Goal: Task Accomplishment & Management: Use online tool/utility

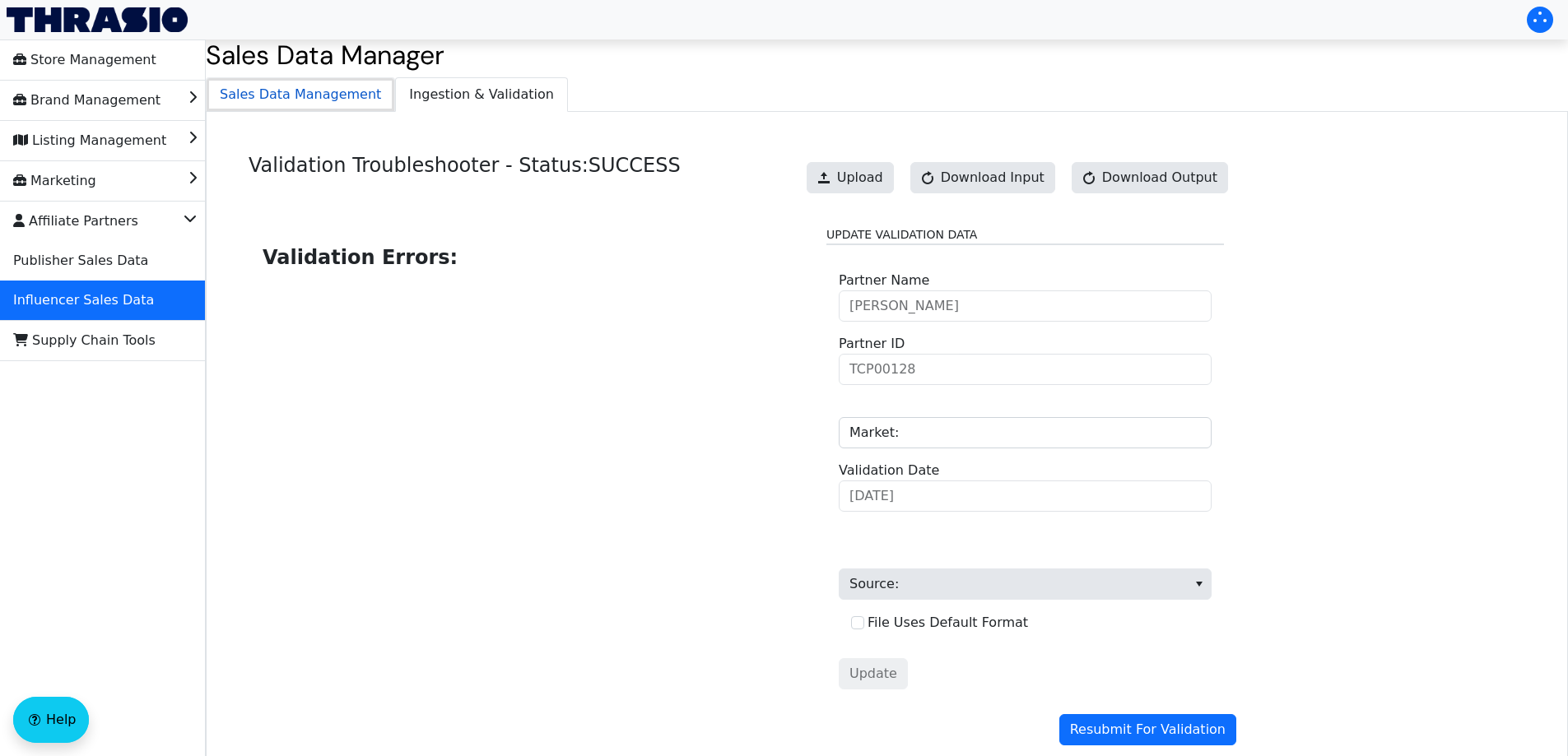
click at [320, 106] on span "Sales Data Management" at bounding box center [301, 95] width 188 height 33
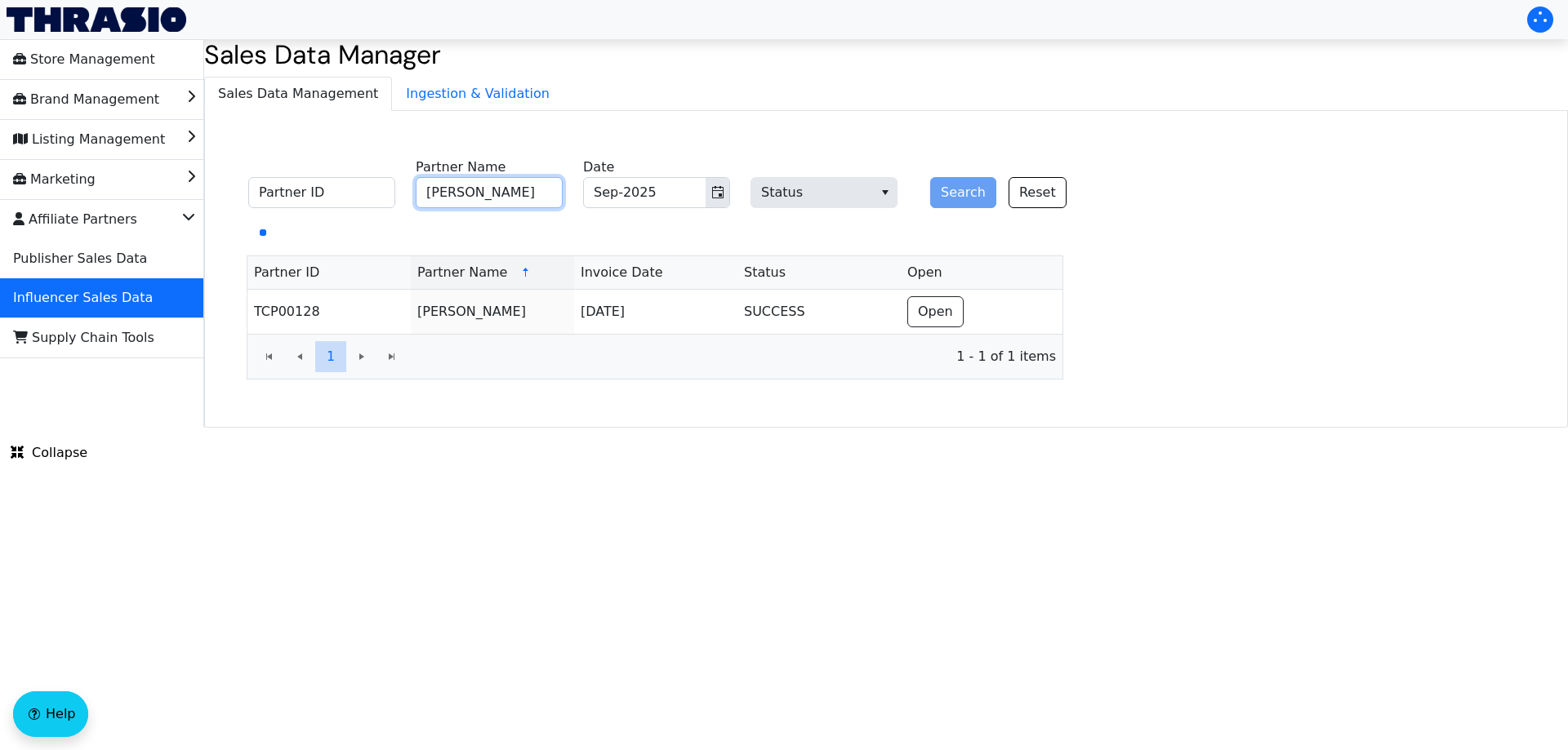
click at [477, 195] on input "[PERSON_NAME]" at bounding box center [488, 193] width 147 height 31
paste input "[PERSON_NAME]"
type input "[PERSON_NAME]"
click at [959, 193] on button "Search" at bounding box center [963, 193] width 66 height 31
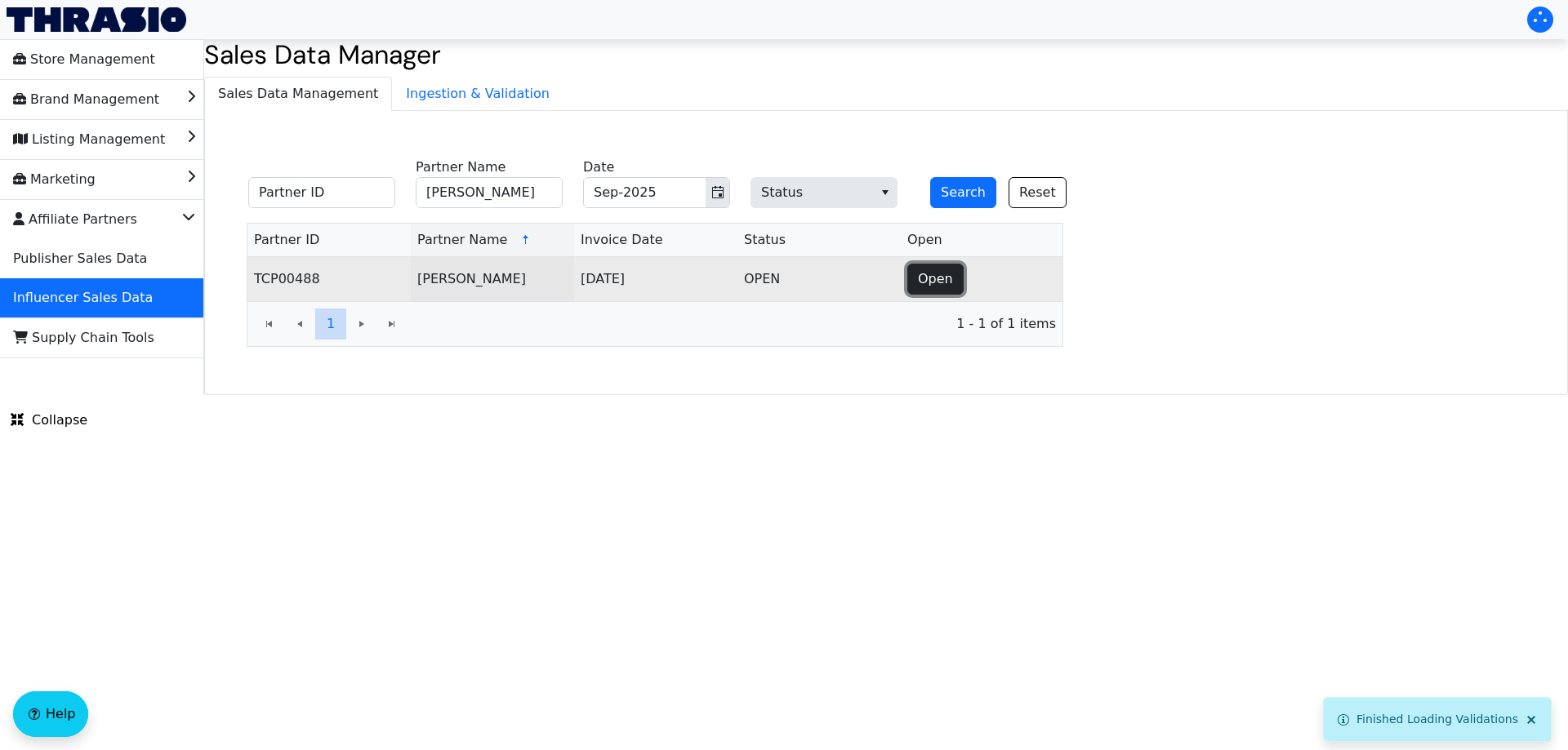
click at [930, 286] on span "Open" at bounding box center [936, 278] width 35 height 19
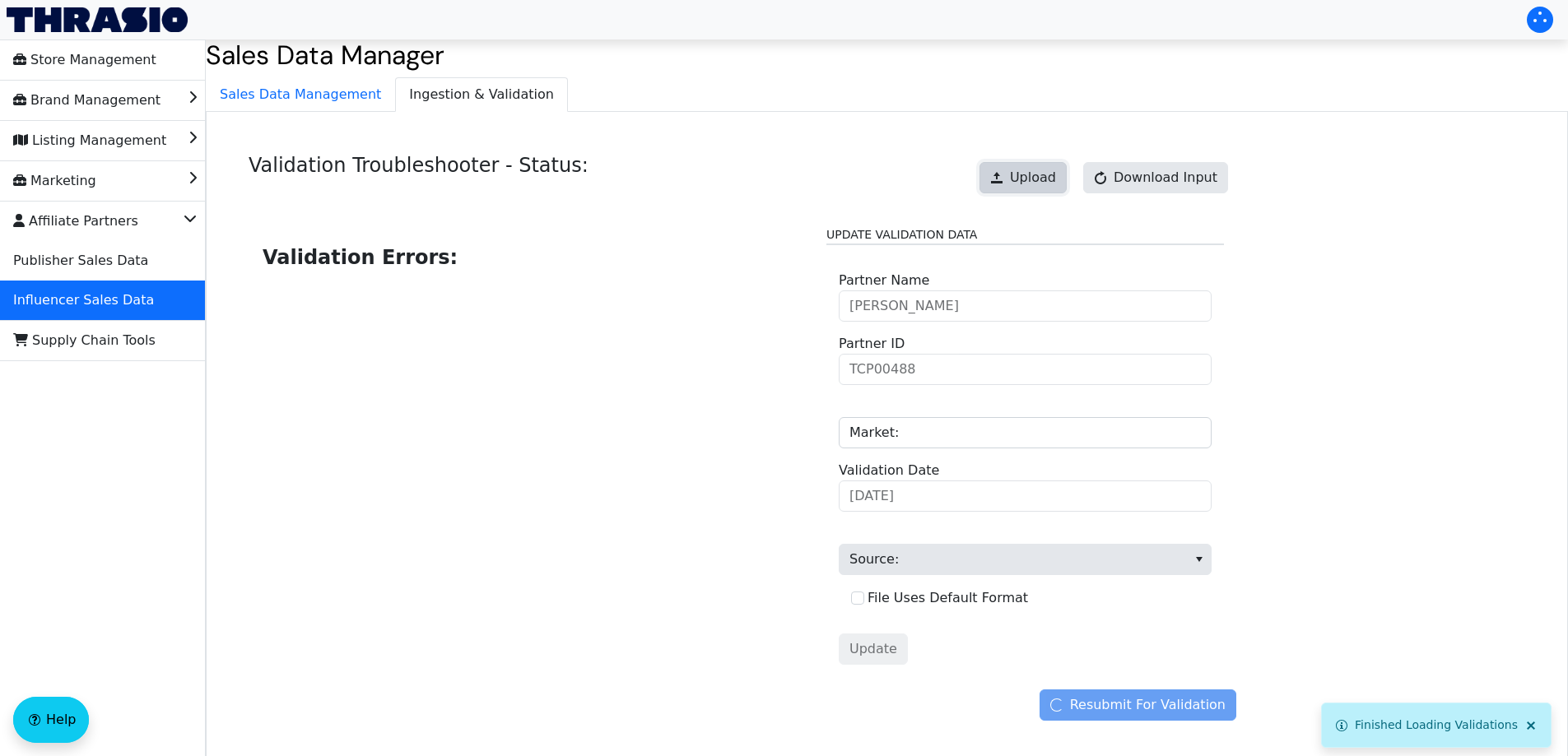
click at [1036, 173] on span "Upload" at bounding box center [1033, 178] width 46 height 19
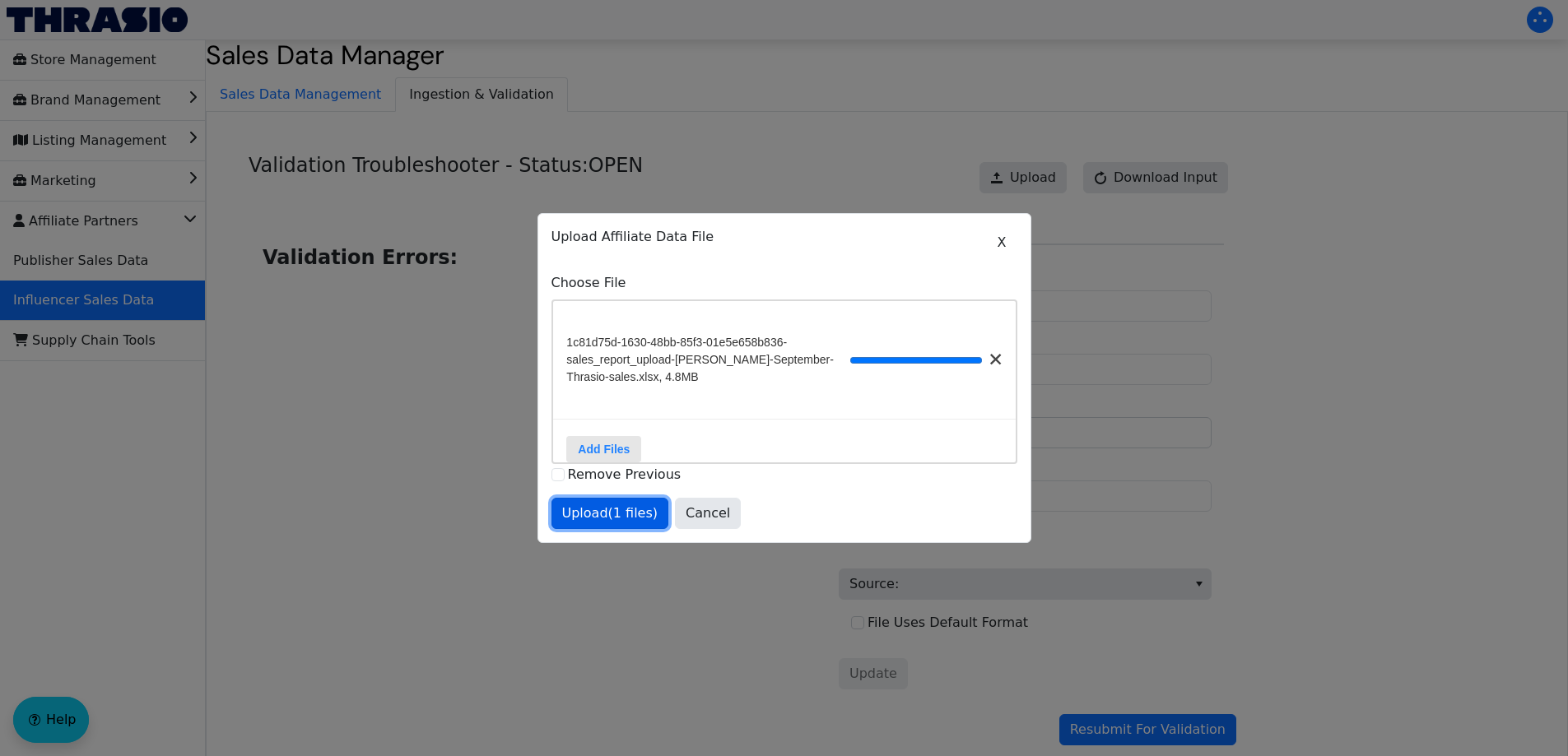
click at [635, 514] on span "Upload (1 files)" at bounding box center [610, 513] width 97 height 19
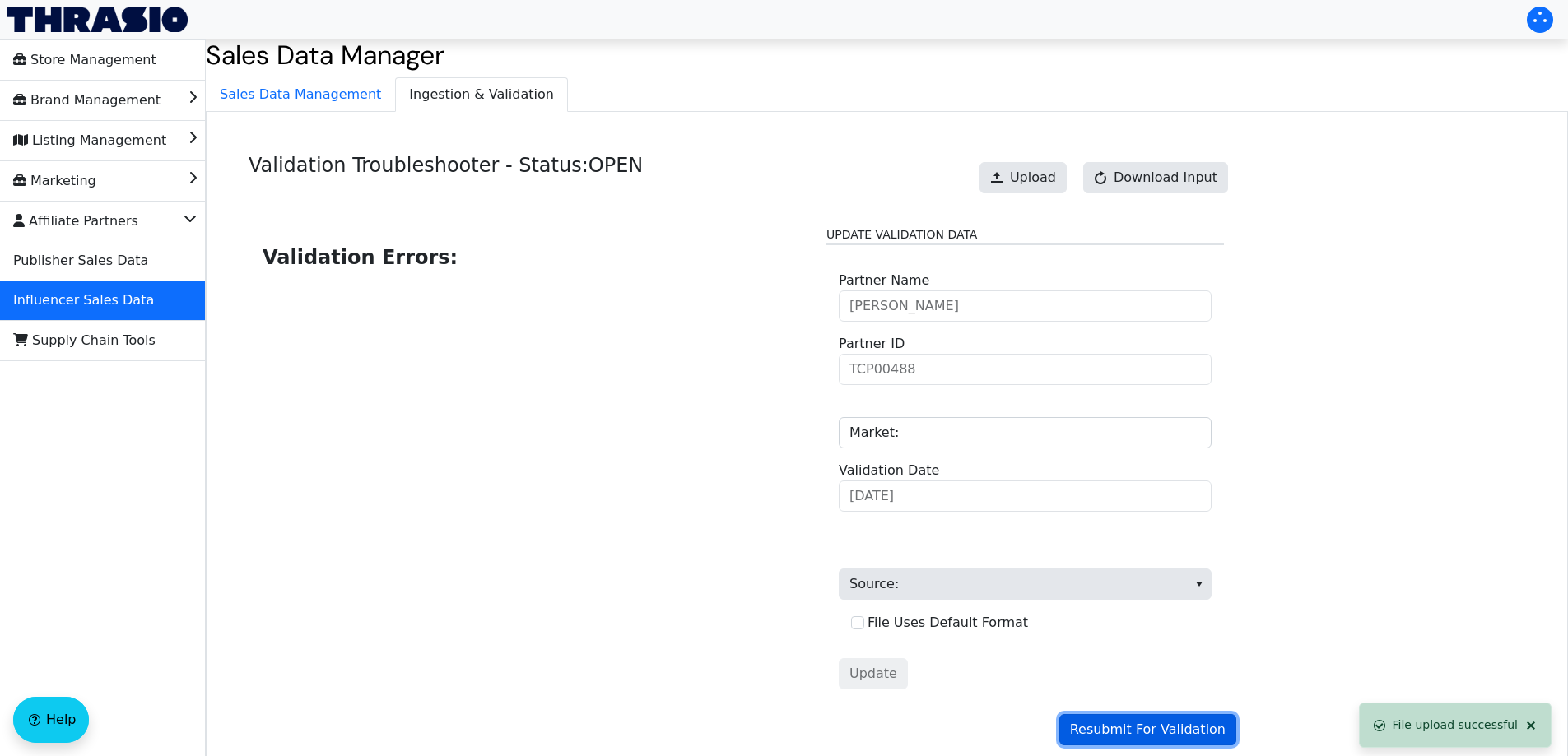
click at [1163, 718] on button "Resubmit For Validation" at bounding box center [1148, 730] width 177 height 31
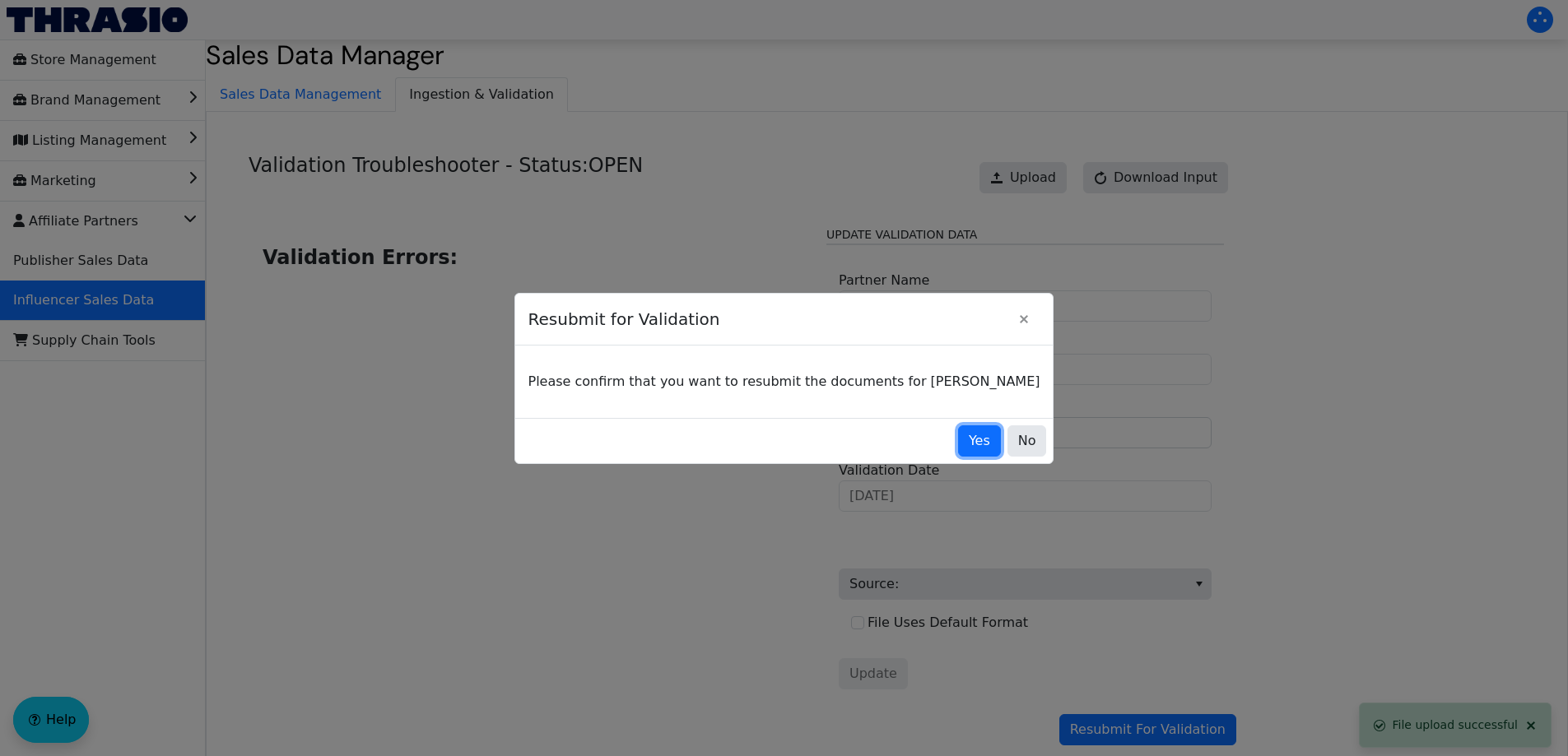
click at [968, 442] on span "Yes" at bounding box center [979, 441] width 21 height 19
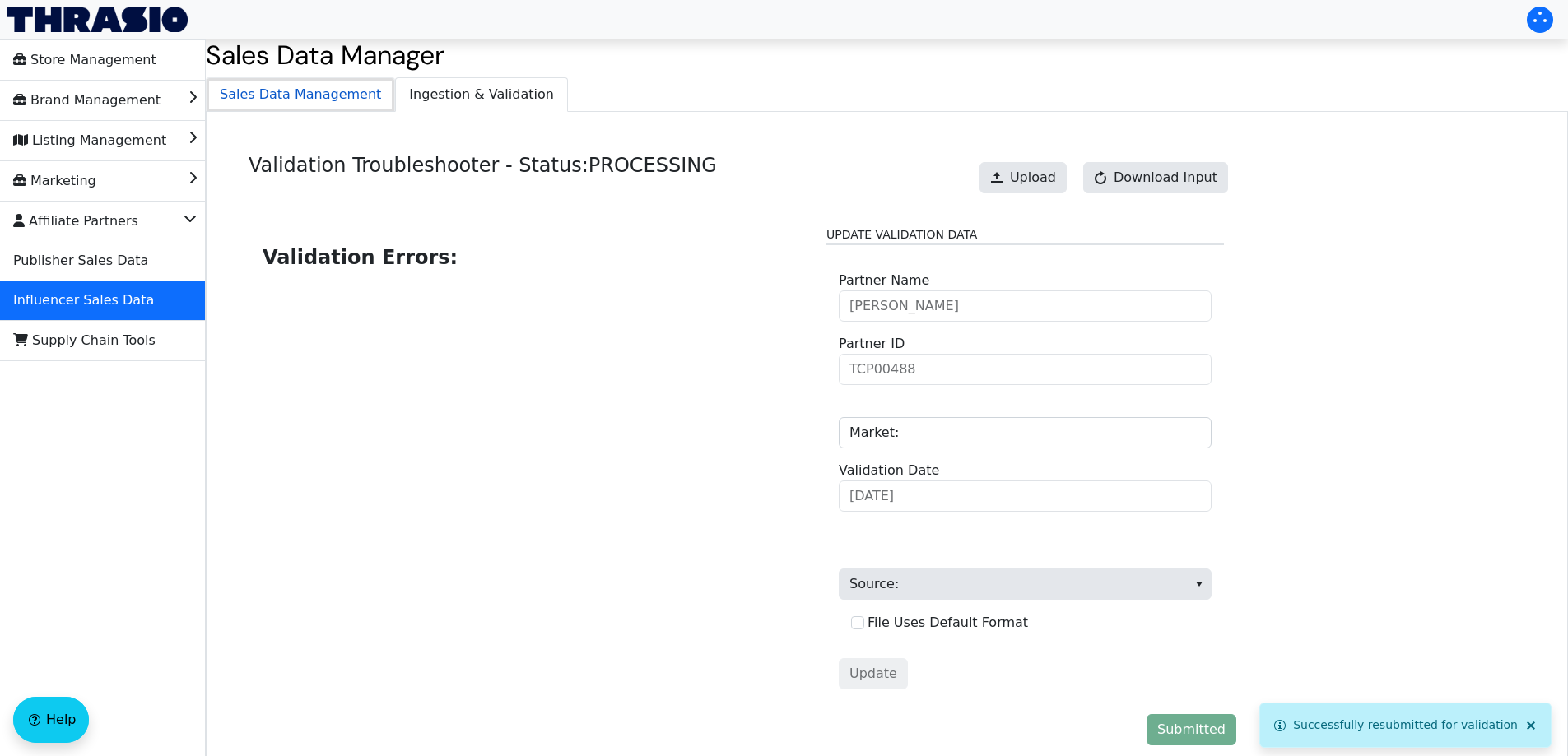
click at [300, 96] on span "Sales Data Management" at bounding box center [301, 95] width 188 height 33
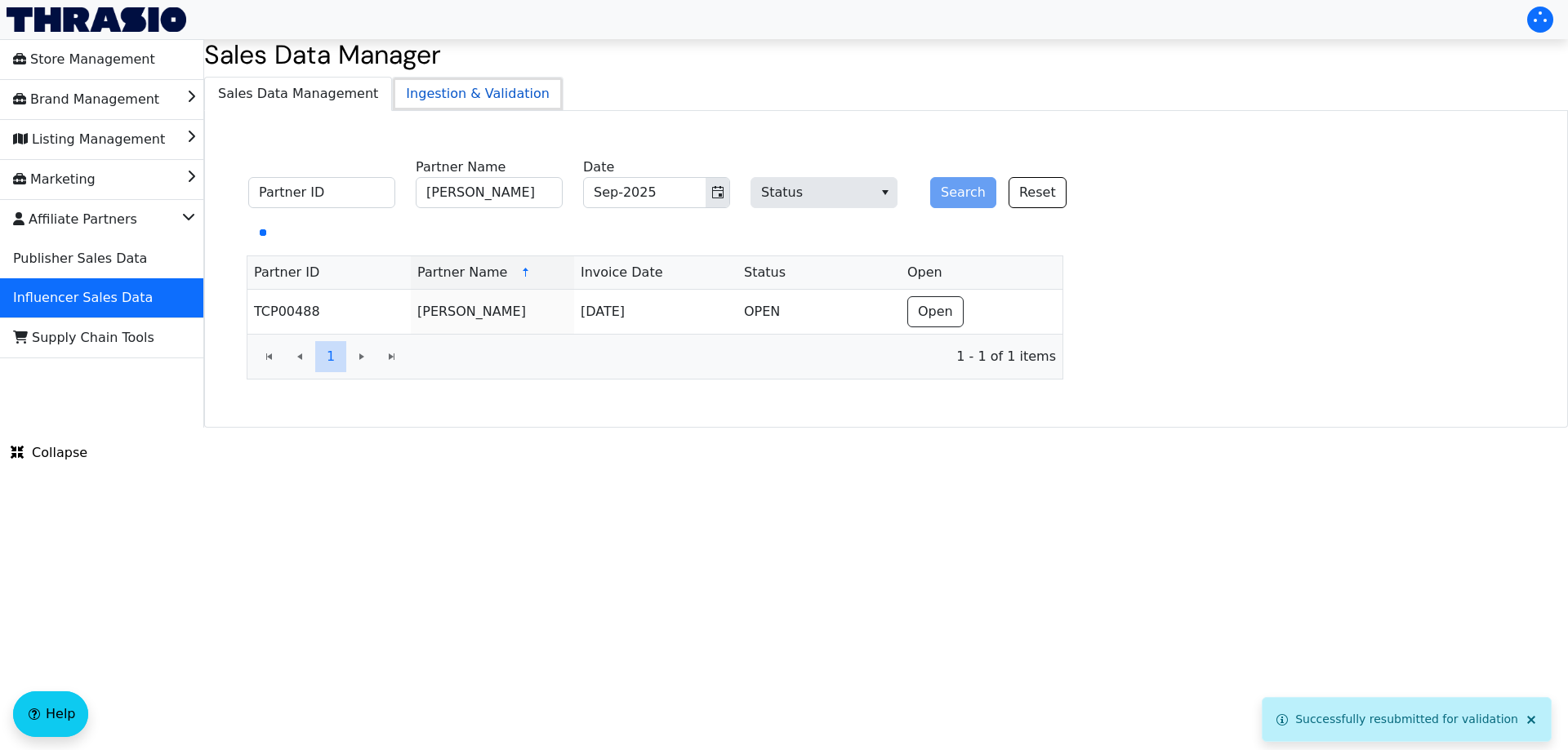
click at [465, 93] on span "Ingestion & Validation" at bounding box center [477, 94] width 170 height 33
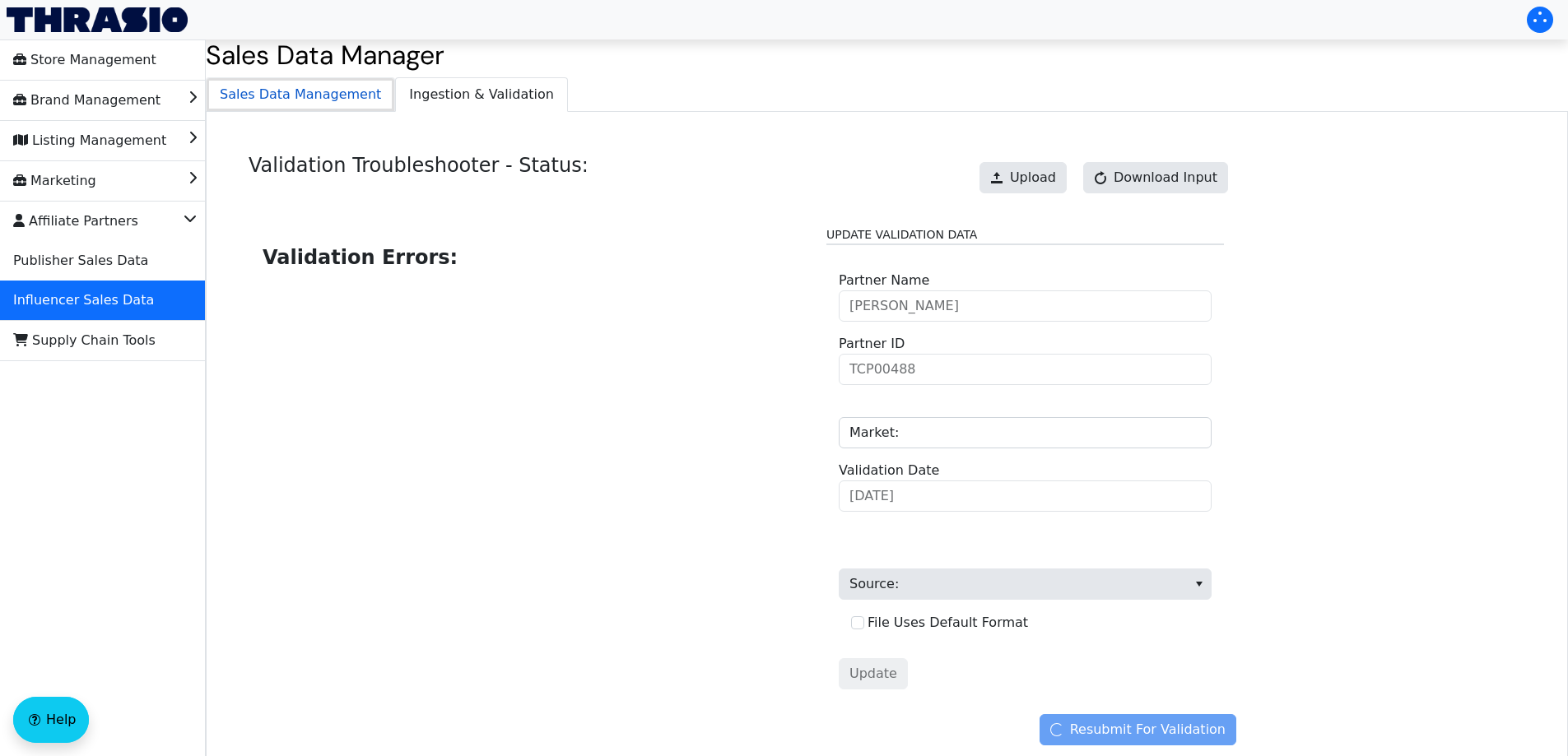
click at [339, 104] on span "Sales Data Management" at bounding box center [301, 95] width 188 height 33
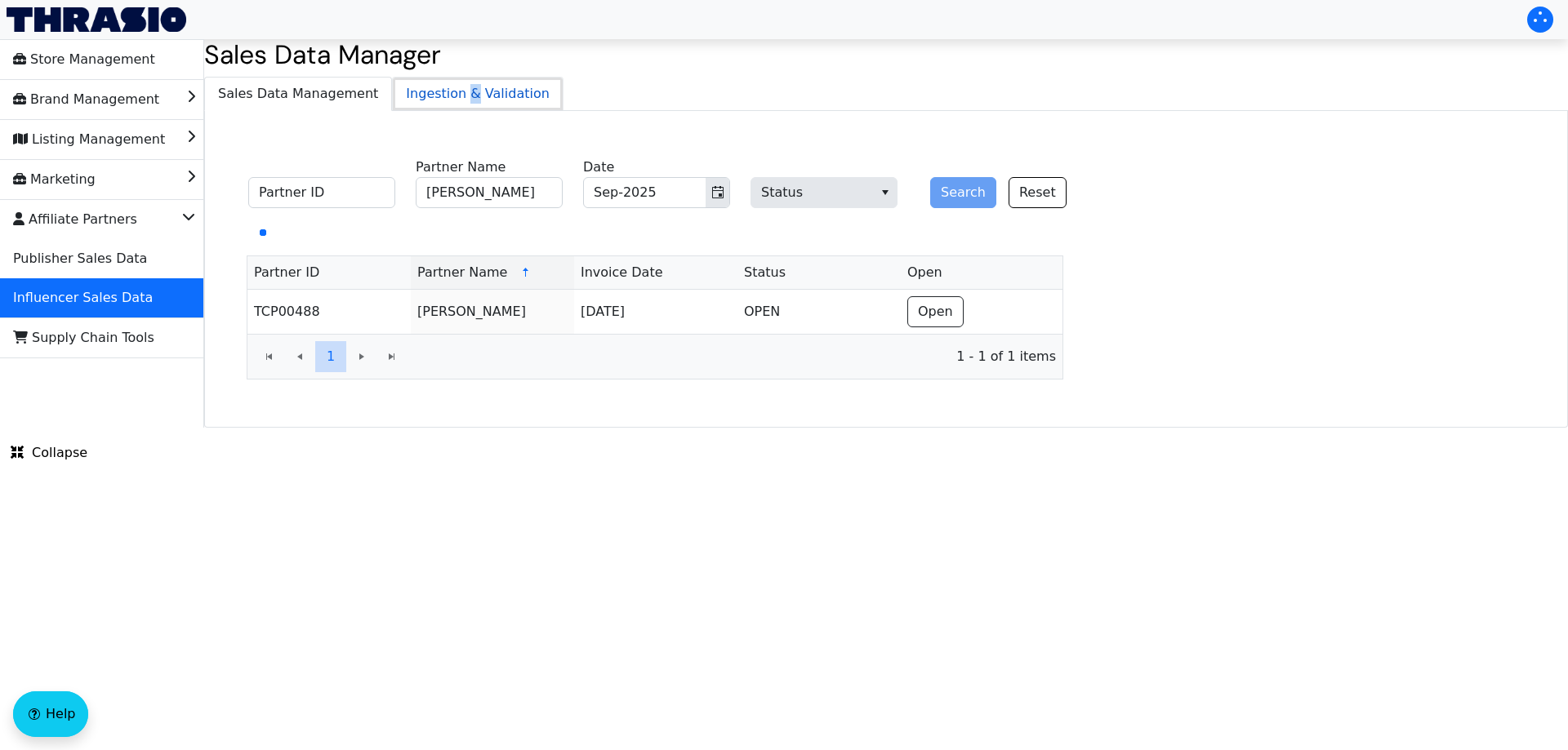
click at [448, 103] on span "Ingestion & Validation" at bounding box center [477, 94] width 170 height 33
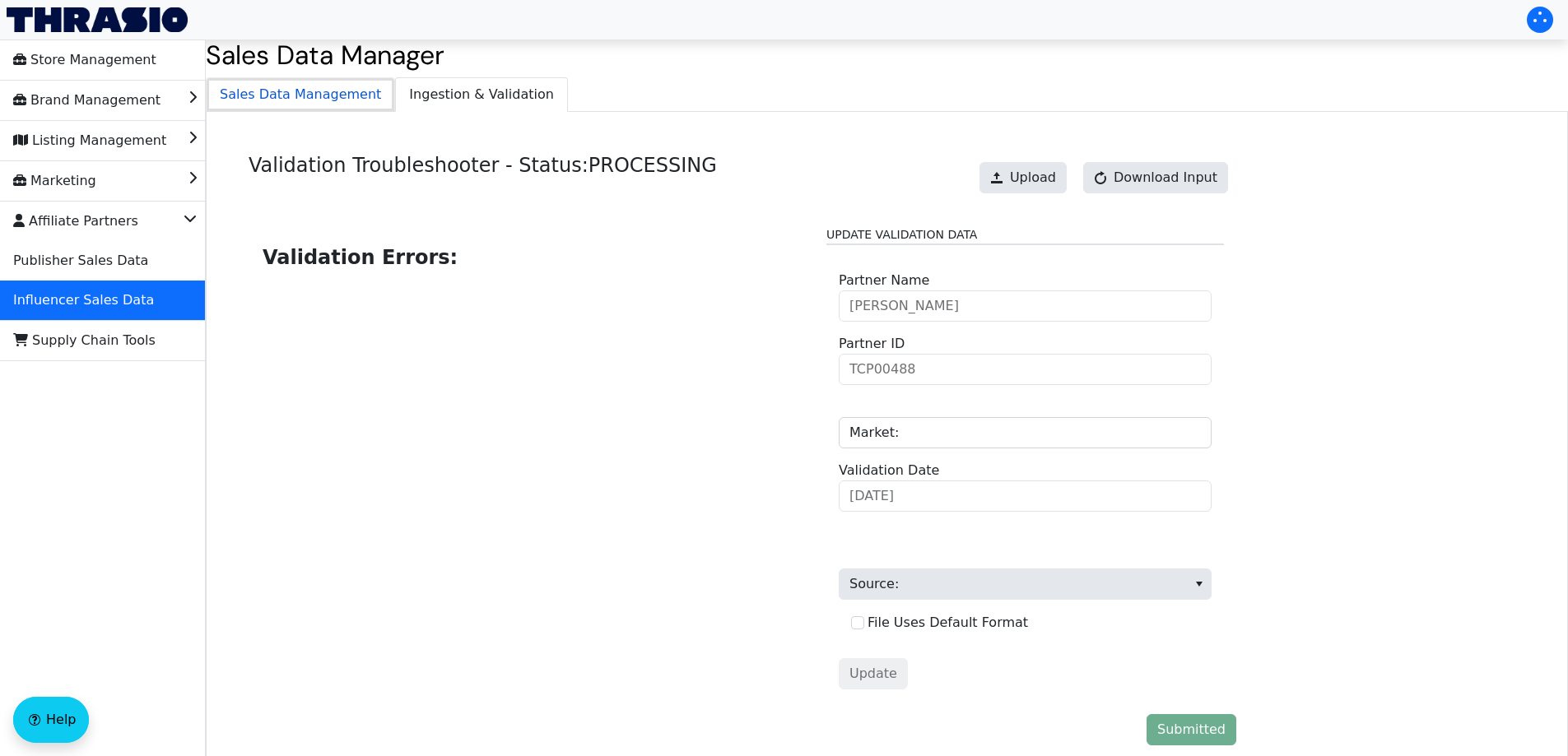
click at [282, 110] on span "Sales Data Management" at bounding box center [301, 95] width 188 height 33
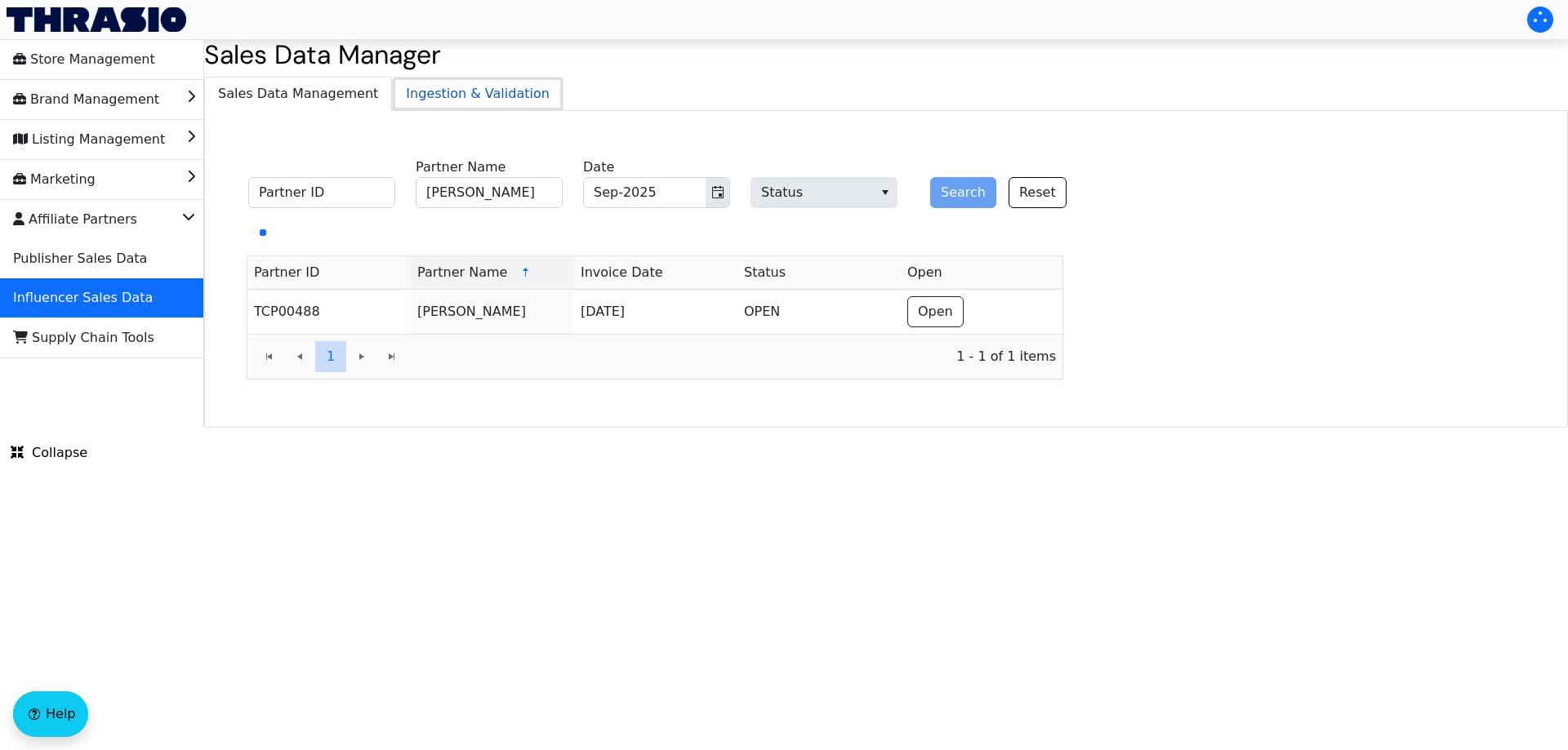
click at [434, 93] on span "Ingestion & Validation" at bounding box center [477, 94] width 170 height 33
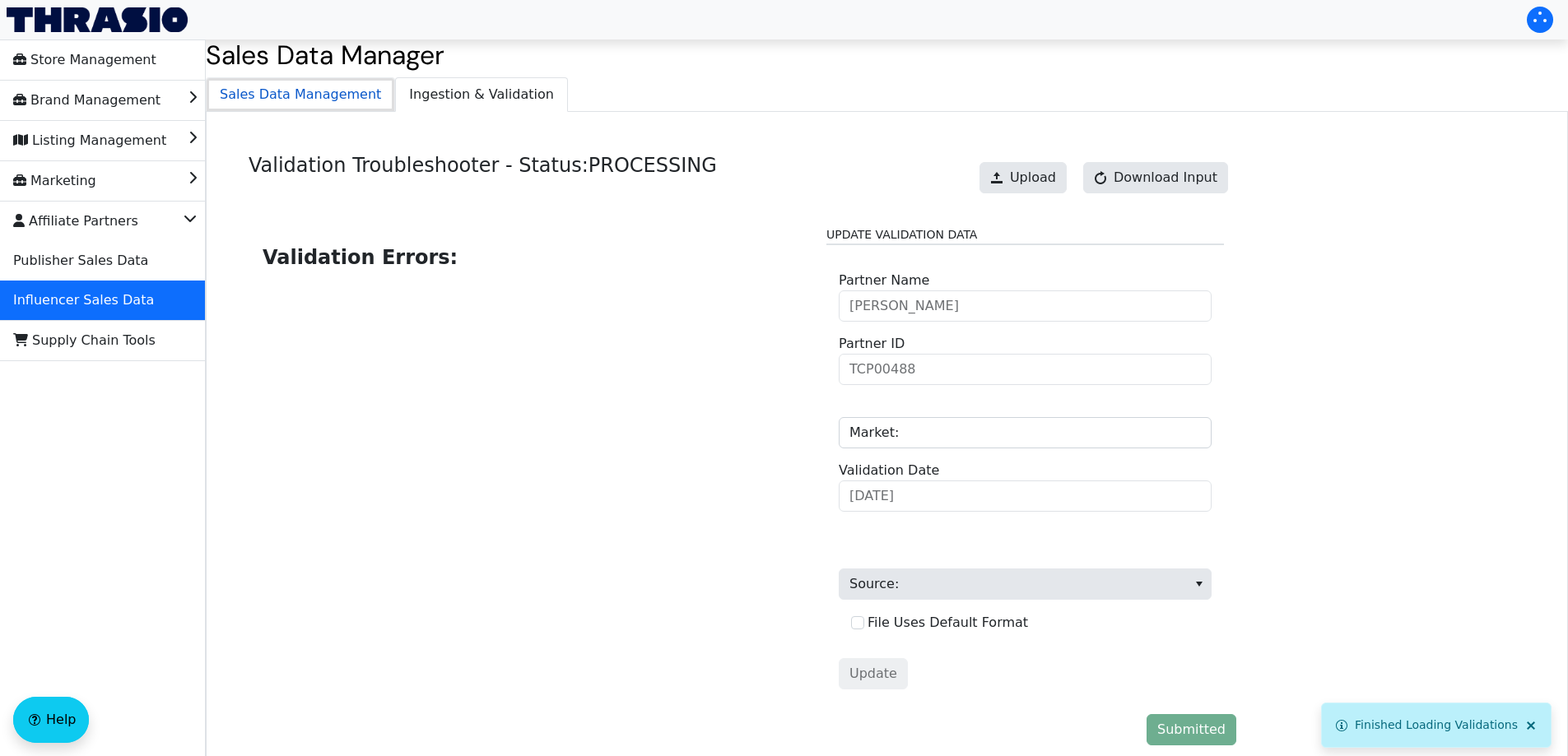
click at [293, 98] on span "Sales Data Management" at bounding box center [301, 95] width 188 height 33
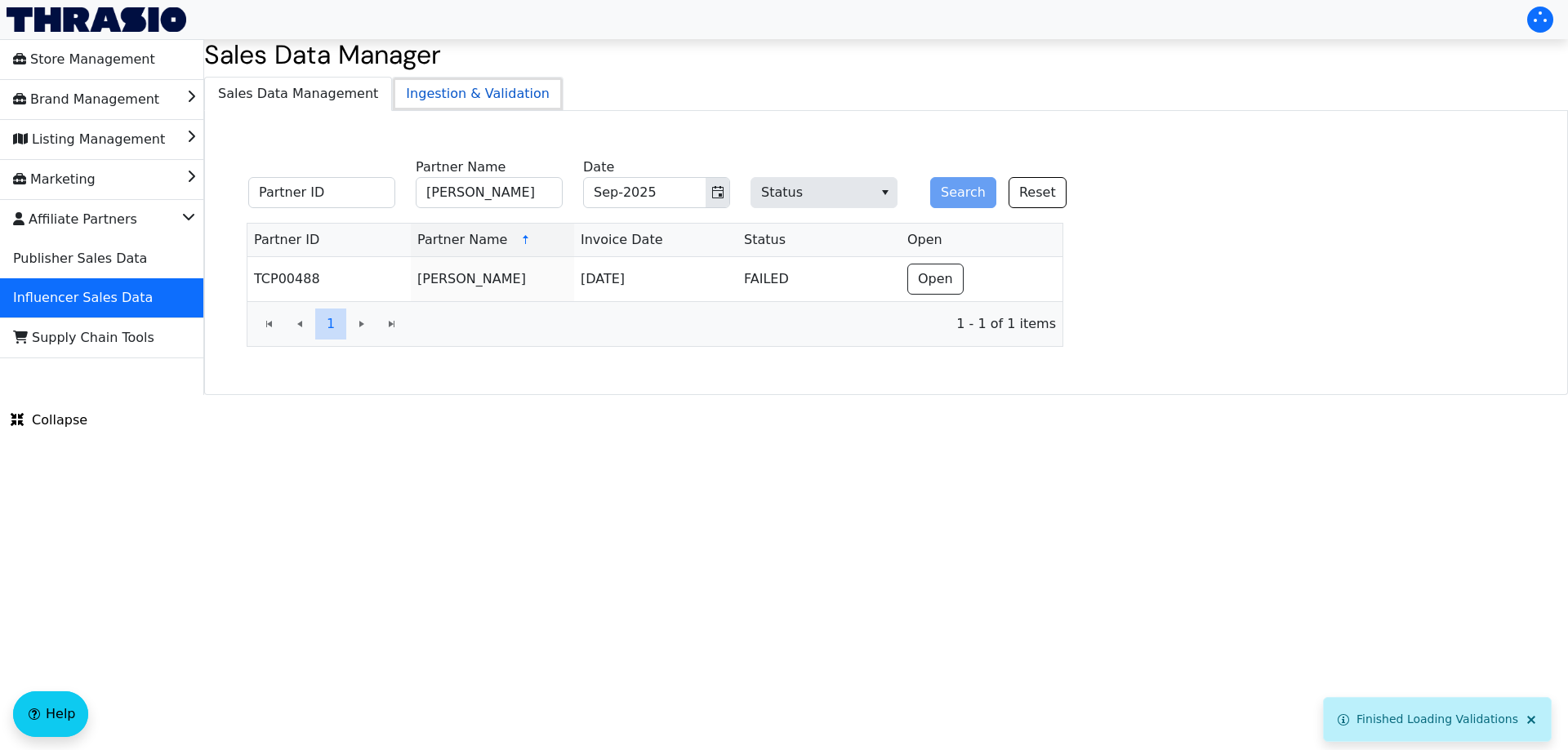
click at [453, 99] on span "Ingestion & Validation" at bounding box center [477, 94] width 170 height 33
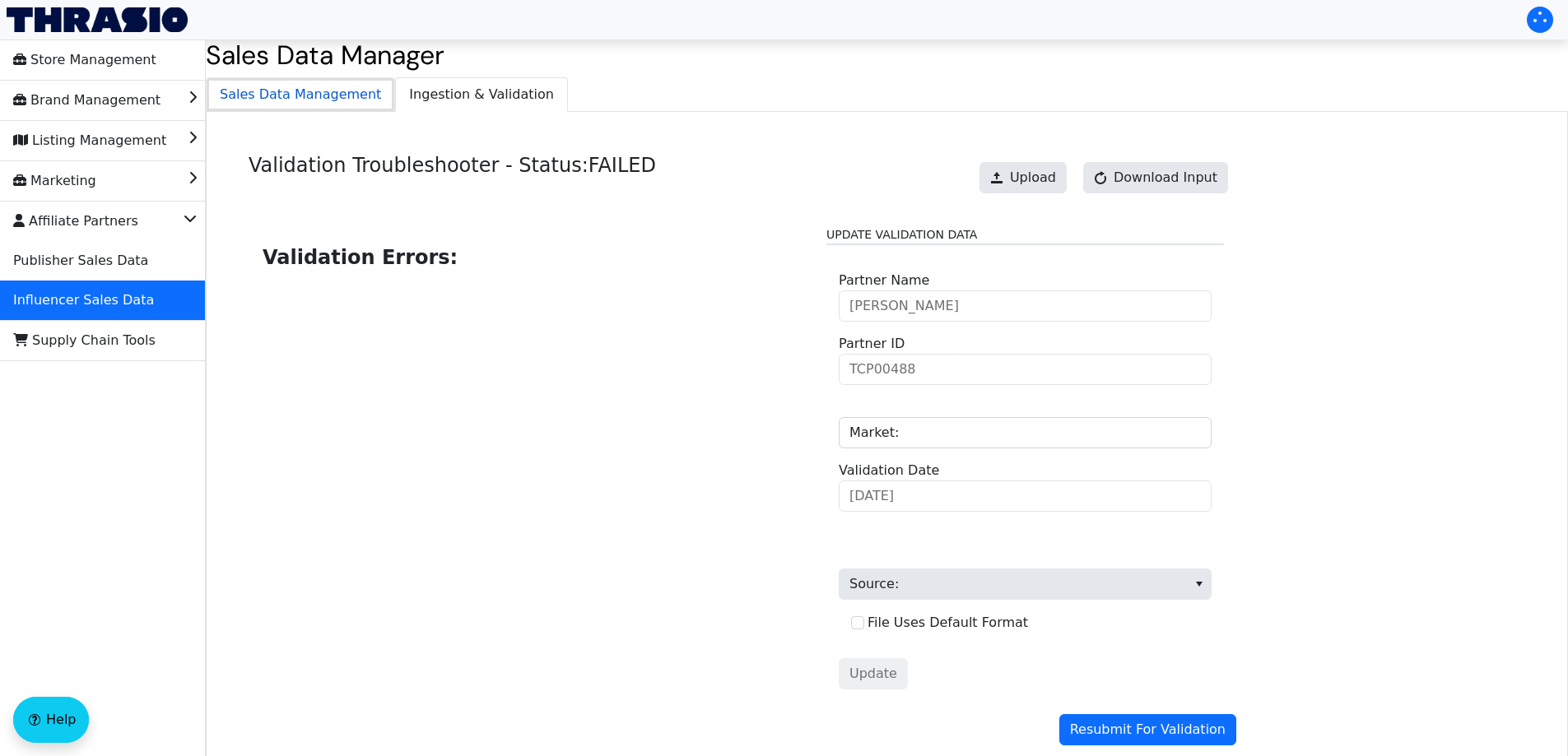
click at [290, 96] on span "Sales Data Management" at bounding box center [301, 95] width 188 height 33
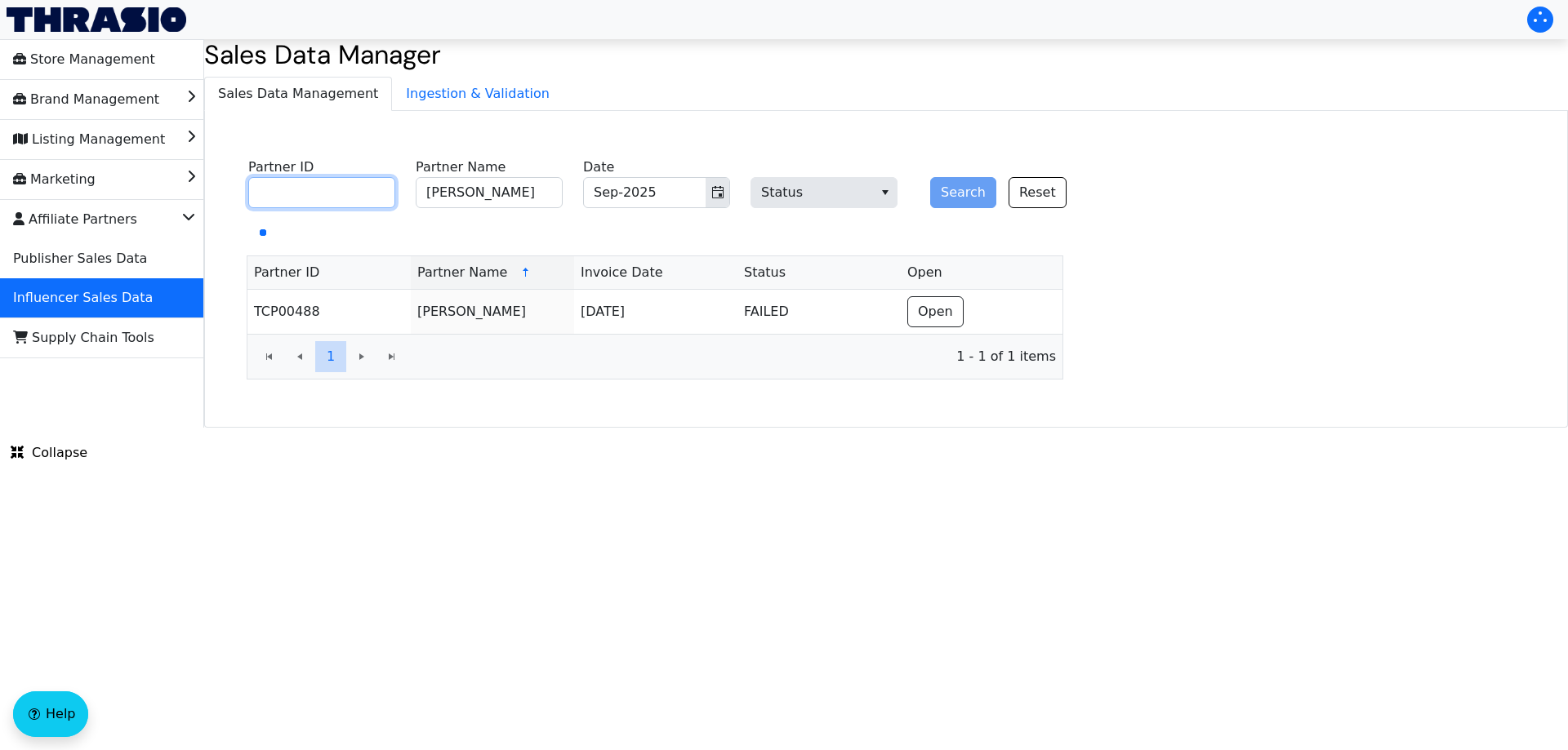
drag, startPoint x: 333, startPoint y: 200, endPoint x: 343, endPoint y: 197, distance: 10.4
click at [336, 199] on input "Partner ID" at bounding box center [321, 193] width 147 height 31
paste input "TCP00955"
type input "TCP00955"
click at [496, 191] on input "[PERSON_NAME]" at bounding box center [488, 193] width 147 height 31
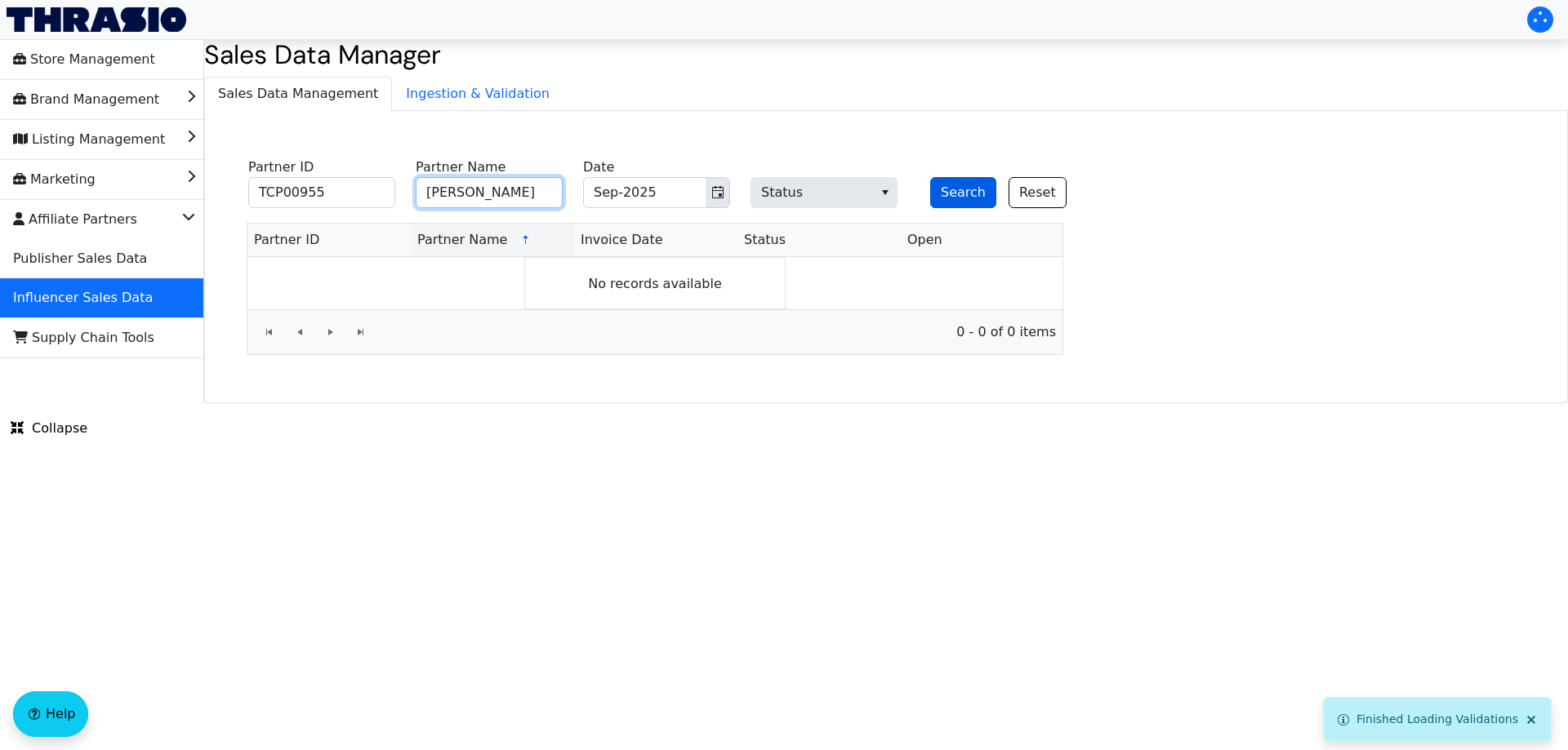
type input "[PERSON_NAME]"
click at [946, 194] on button "Search" at bounding box center [963, 193] width 66 height 31
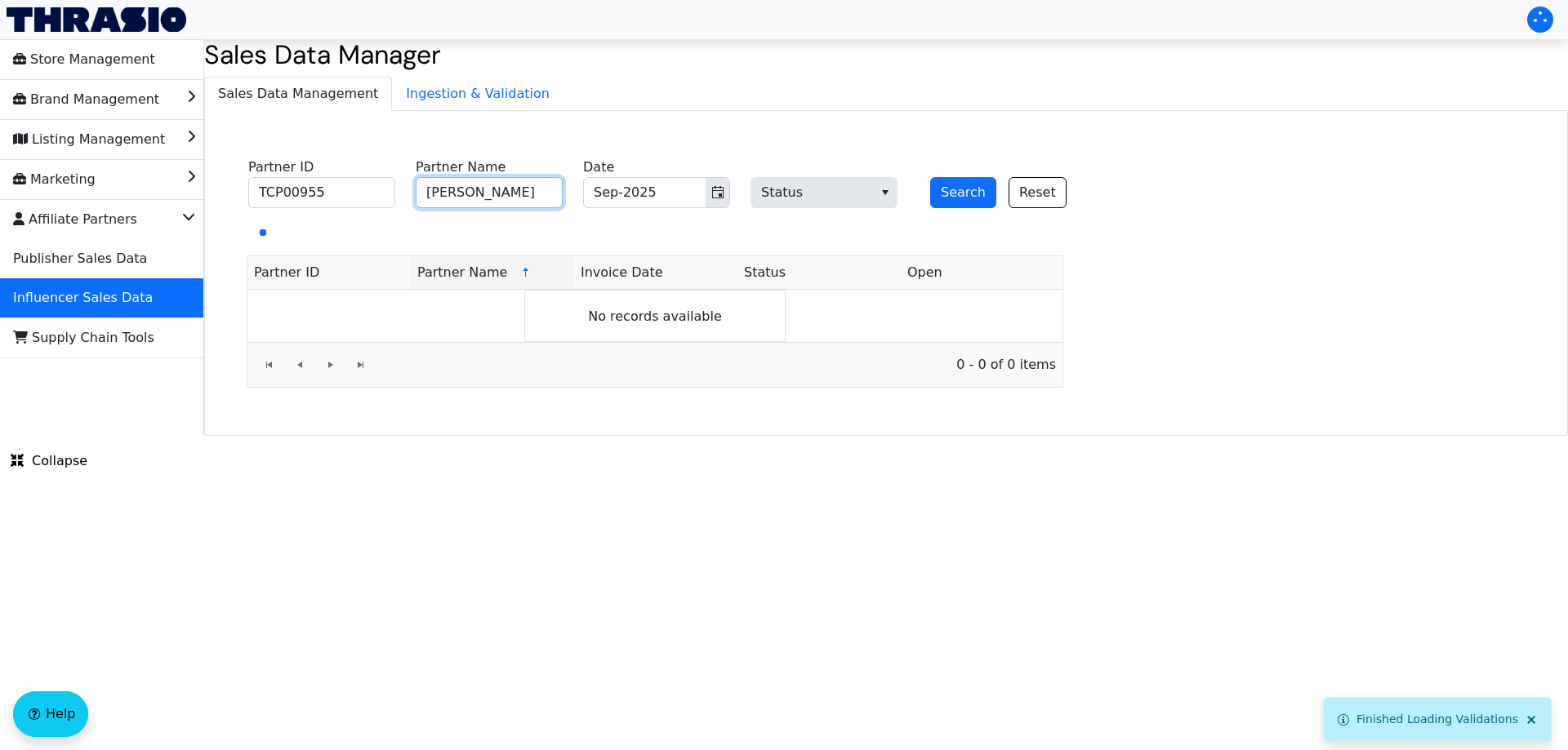
click at [521, 206] on input "[PERSON_NAME]" at bounding box center [488, 193] width 147 height 31
click at [944, 191] on button "Search" at bounding box center [963, 193] width 66 height 31
